Goal: Task Accomplishment & Management: Manage account settings

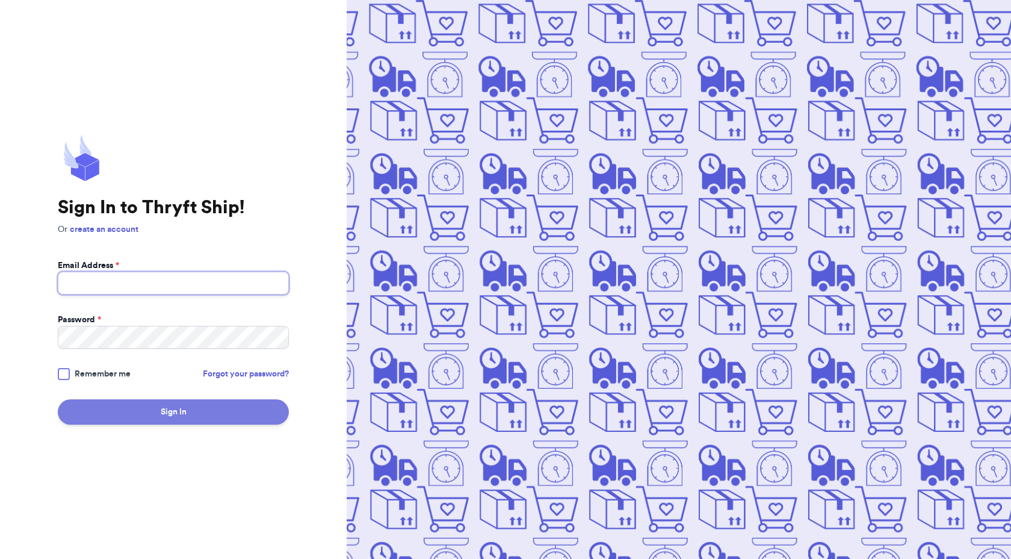
type input "[EMAIL_ADDRESS][DOMAIN_NAME]"
click at [183, 415] on button "Sign In" at bounding box center [173, 411] width 231 height 25
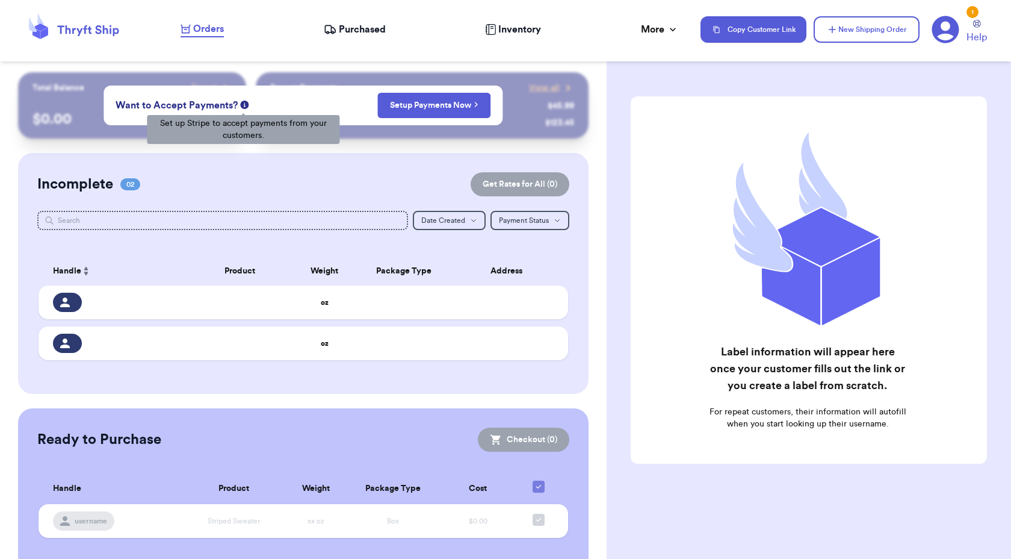
click at [242, 105] on icon at bounding box center [244, 105] width 8 height 8
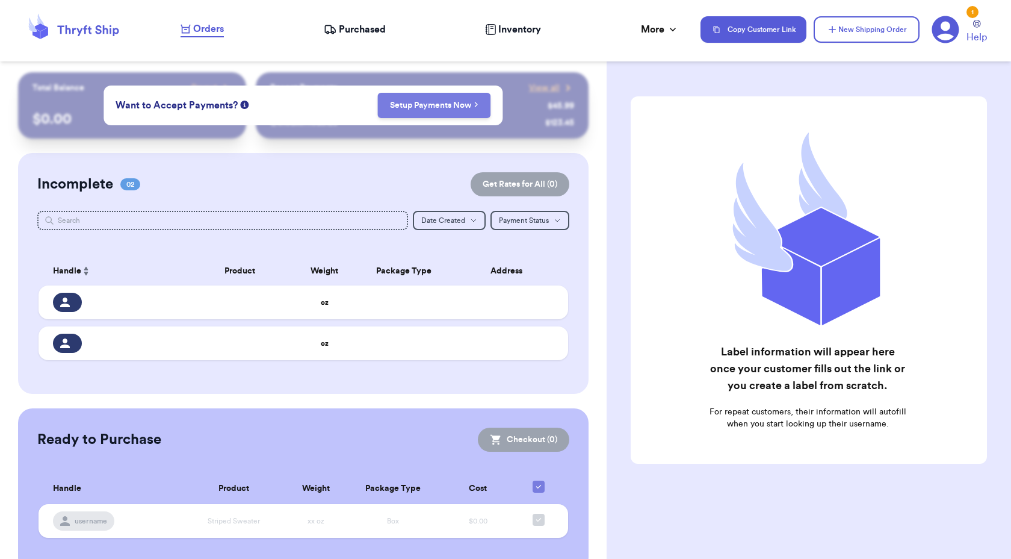
click at [447, 105] on link "Setup Payments Now" at bounding box center [434, 105] width 88 height 12
click at [374, 27] on span "Purchased" at bounding box center [362, 29] width 47 height 14
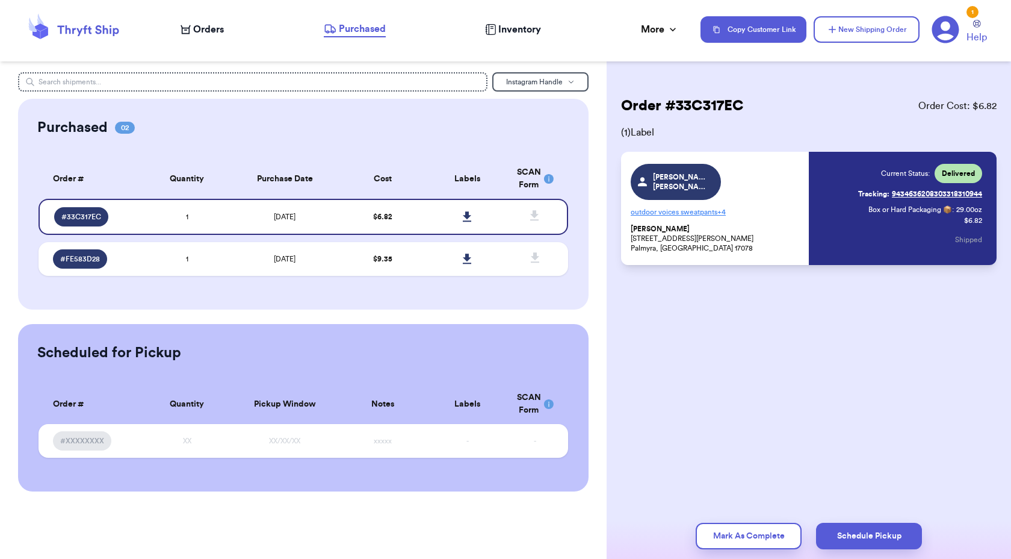
click at [390, 292] on div "Purchased 02 Order # Qty Labels SCAN # 33C317EC 1 # FE583D28 1 Order # Quantity…" at bounding box center [303, 204] width 571 height 211
click at [539, 78] on span "Instagram Handle" at bounding box center [534, 81] width 57 height 7
click at [544, 81] on span "Instagram Handle" at bounding box center [534, 81] width 57 height 7
click at [367, 22] on span "Purchased" at bounding box center [362, 29] width 47 height 14
click at [737, 544] on button "Mark As Complete" at bounding box center [749, 535] width 106 height 26
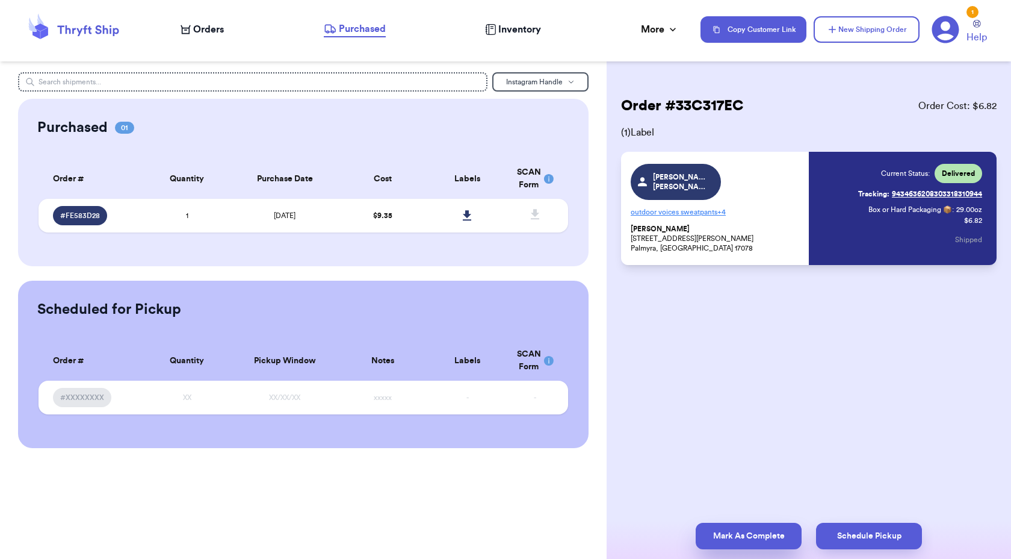
click at [736, 540] on button "Mark As Complete" at bounding box center [749, 535] width 106 height 26
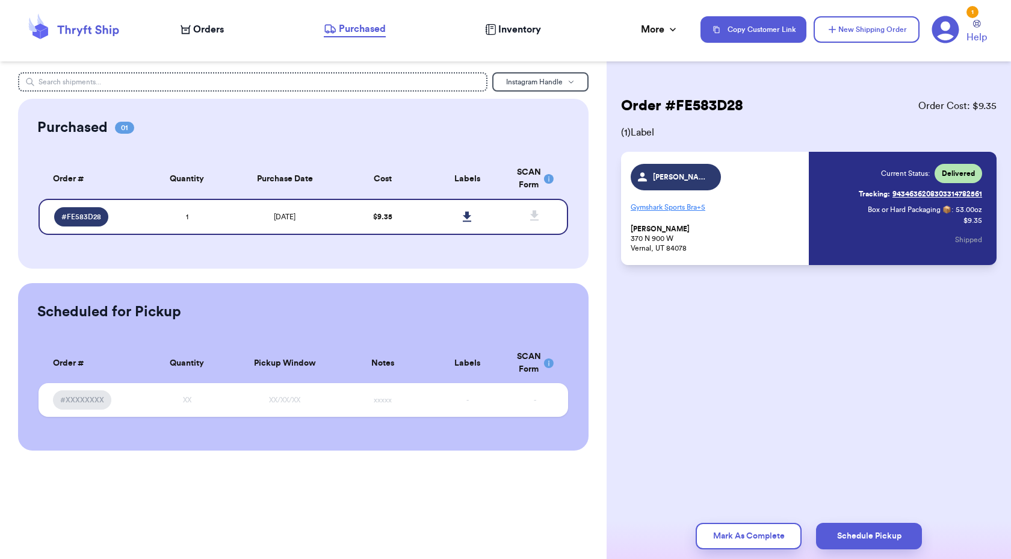
click at [736, 540] on button "Mark As Complete" at bounding box center [749, 535] width 106 height 26
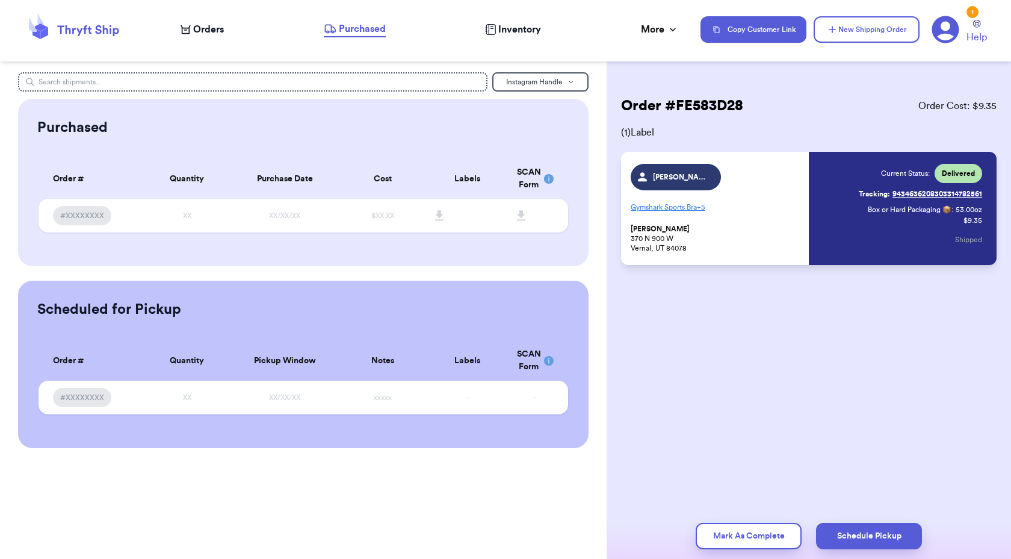
click at [359, 28] on span "Purchased" at bounding box center [362, 29] width 47 height 14
click at [512, 86] on button "Instagram Handle" at bounding box center [540, 81] width 96 height 19
click at [478, 507] on div "Instagram Handle Instagram Handle Customer Name Tracking Number Shipping Addres…" at bounding box center [303, 279] width 607 height 559
click at [731, 536] on button "Mark As Complete" at bounding box center [749, 535] width 106 height 26
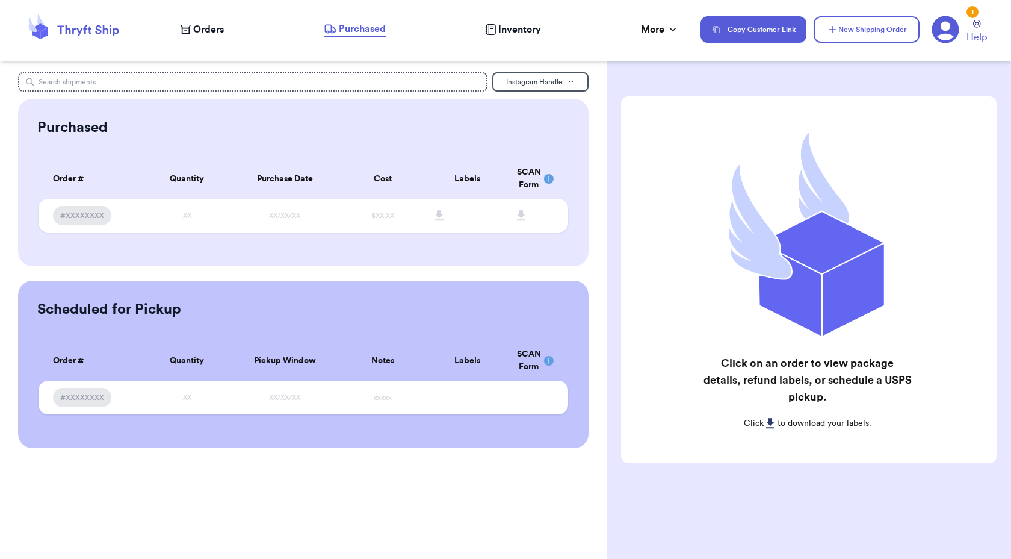
click at [355, 29] on span "Purchased" at bounding box center [362, 29] width 47 height 14
click at [192, 30] on div "Orders" at bounding box center [202, 29] width 43 height 14
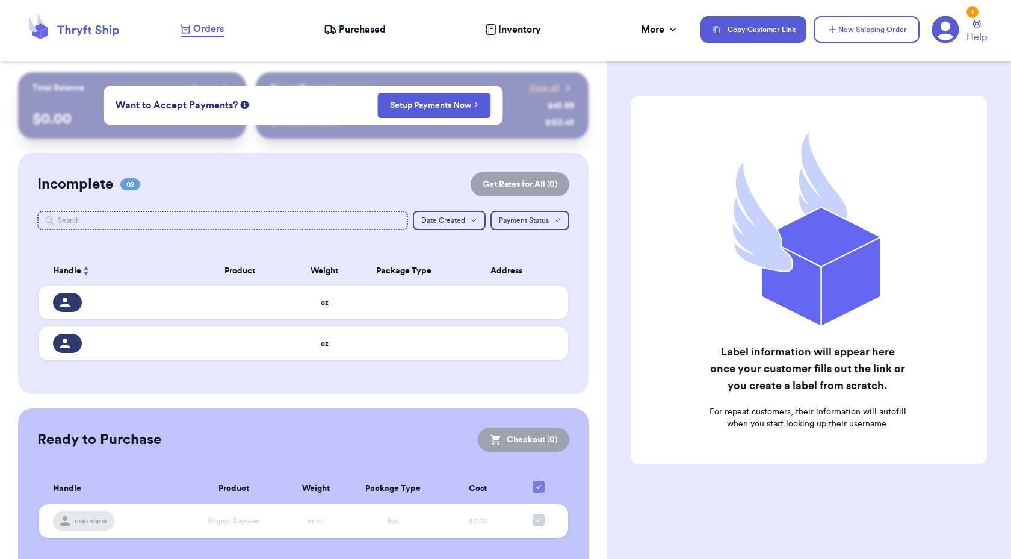
click at [359, 33] on span "Purchased" at bounding box center [362, 29] width 47 height 14
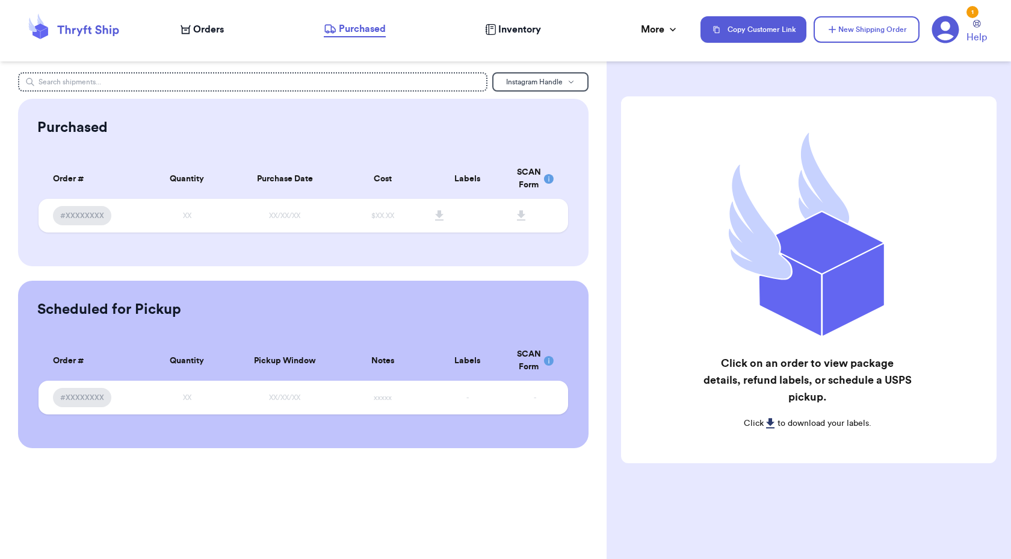
click at [359, 32] on span "Purchased" at bounding box center [362, 29] width 47 height 14
click at [545, 78] on span "Instagram Handle" at bounding box center [534, 81] width 57 height 7
click at [502, 22] on span "Inventory" at bounding box center [519, 29] width 43 height 14
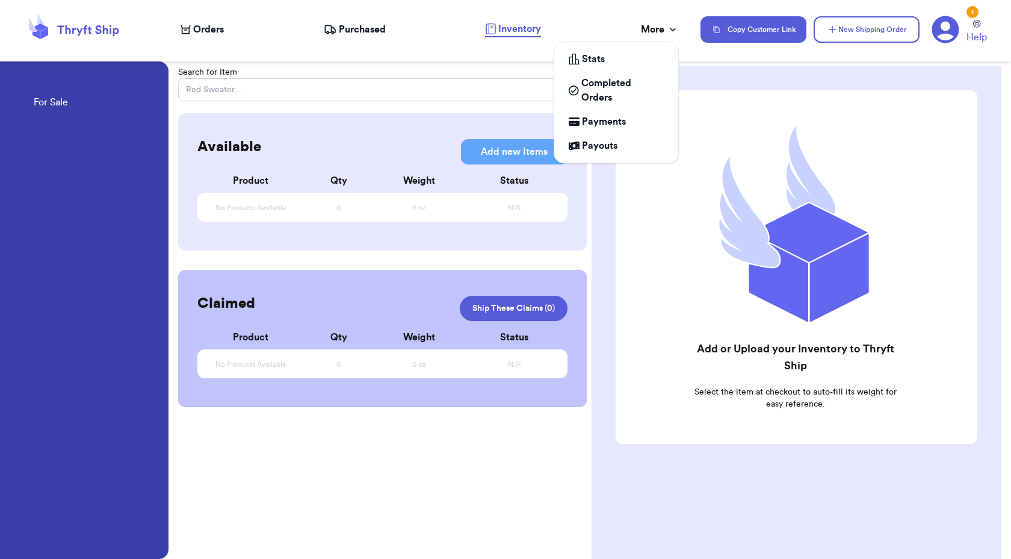
click at [652, 26] on div "More" at bounding box center [660, 29] width 38 height 14
click at [633, 85] on span "Completed Orders" at bounding box center [622, 90] width 82 height 29
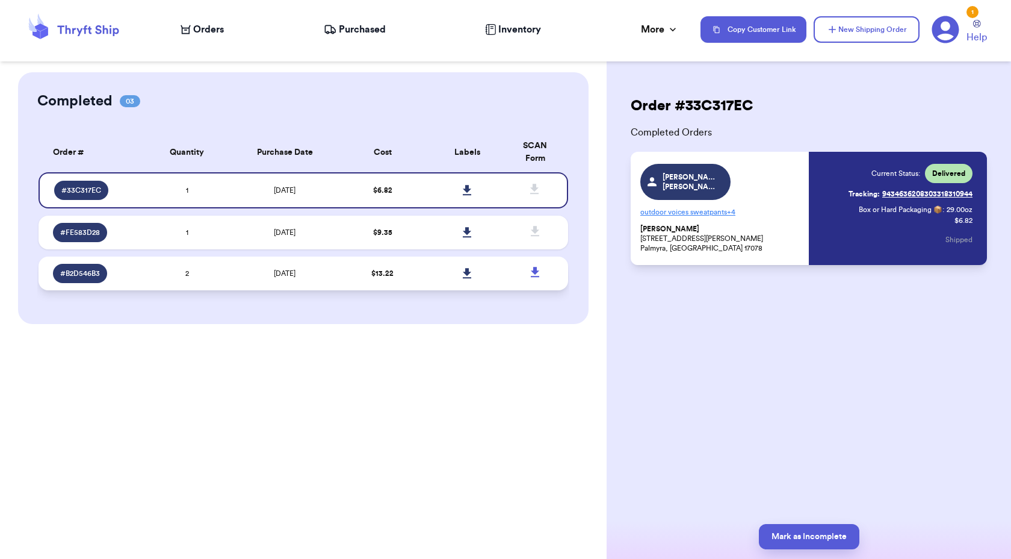
click at [211, 281] on td "2" at bounding box center [186, 273] width 85 height 34
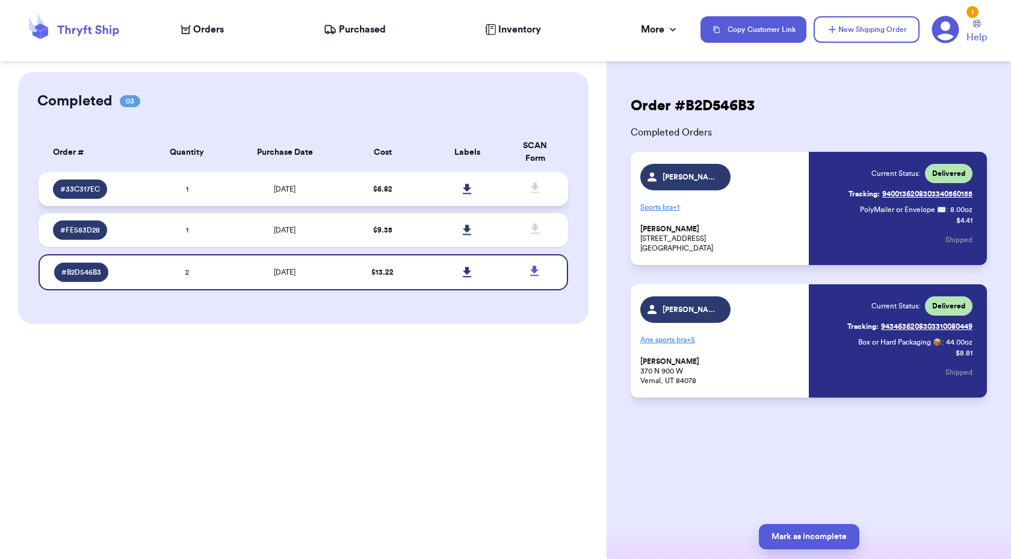
click at [241, 190] on td "[DATE]" at bounding box center [284, 189] width 111 height 34
